Goal: Find specific page/section

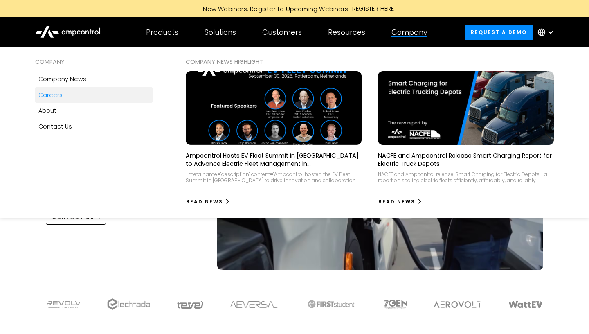
click at [60, 95] on div "Careers" at bounding box center [50, 94] width 24 height 9
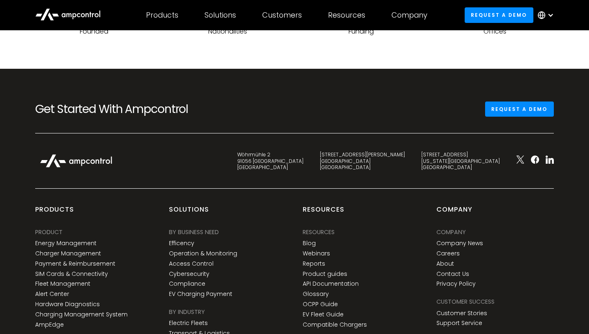
scroll to position [1232, 0]
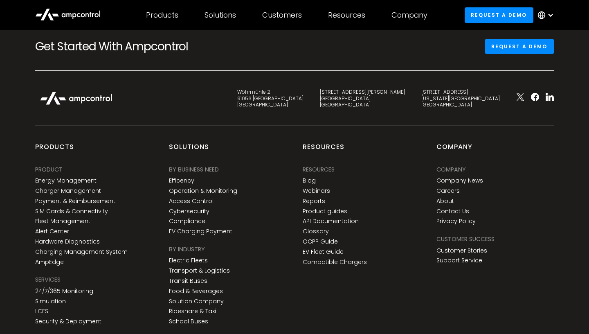
click at [455, 195] on div "Company Company Company News Careers About Contact Us Privacy Policy" at bounding box center [460, 196] width 47 height 63
click at [455, 194] on link "Careers" at bounding box center [448, 190] width 23 height 7
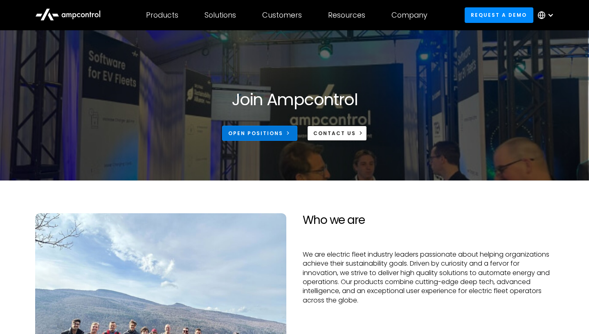
click at [280, 129] on link "Open Positions" at bounding box center [259, 133] width 75 height 15
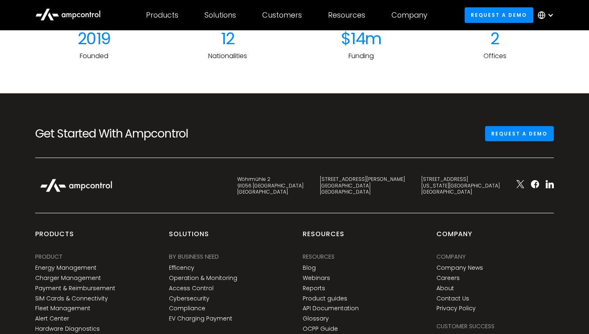
scroll to position [1154, 0]
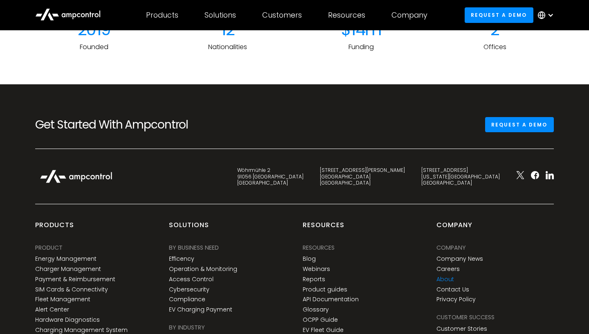
click at [452, 277] on link "About" at bounding box center [446, 279] width 18 height 7
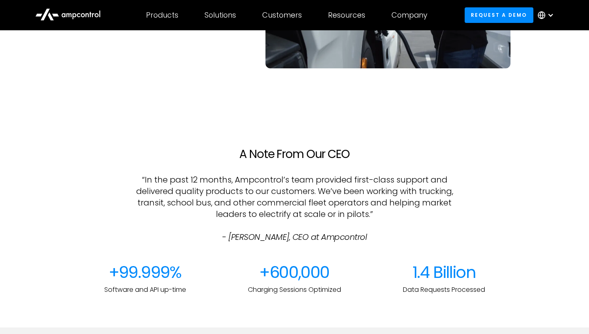
scroll to position [634, 0]
